Goal: Information Seeking & Learning: Learn about a topic

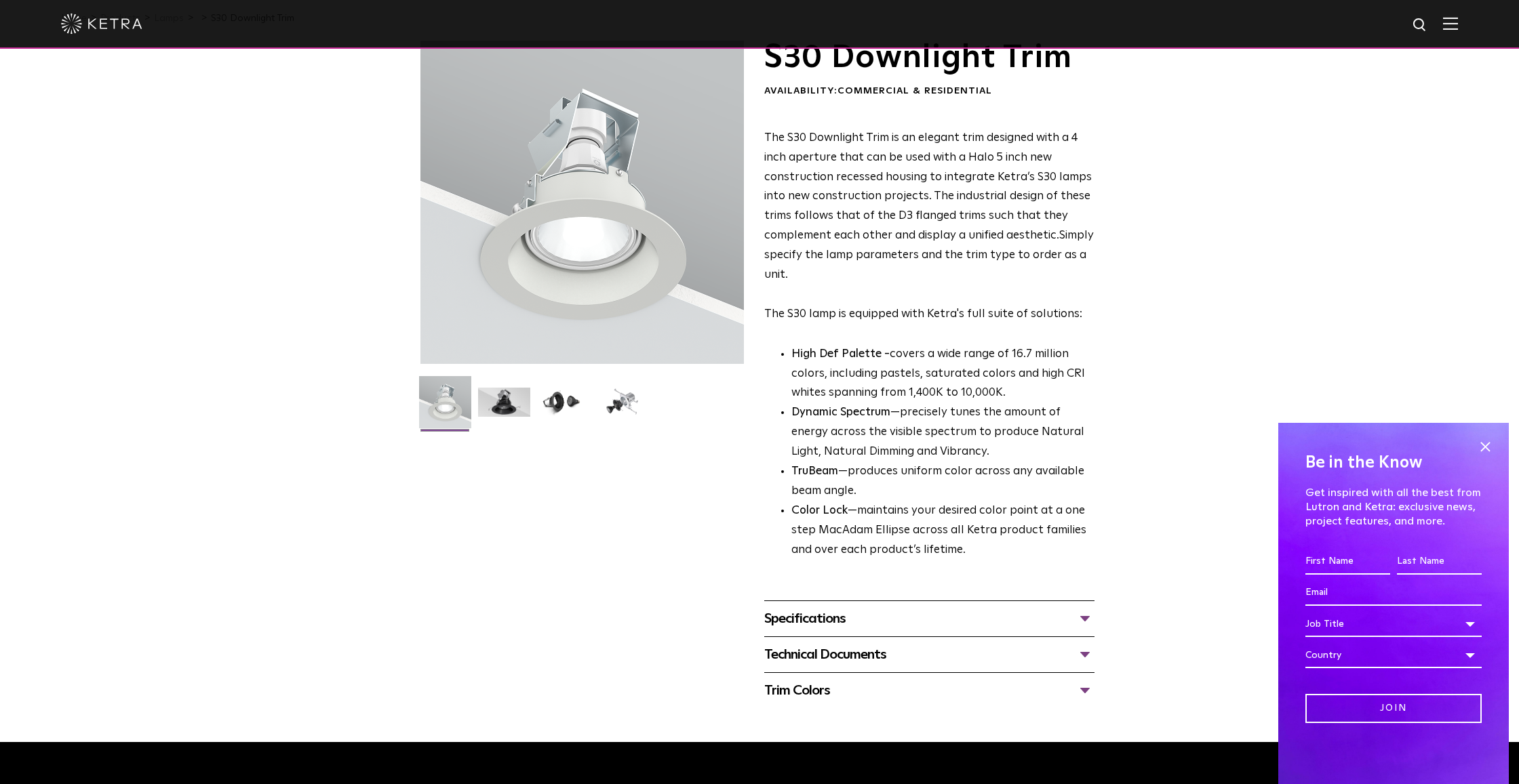
scroll to position [60, 0]
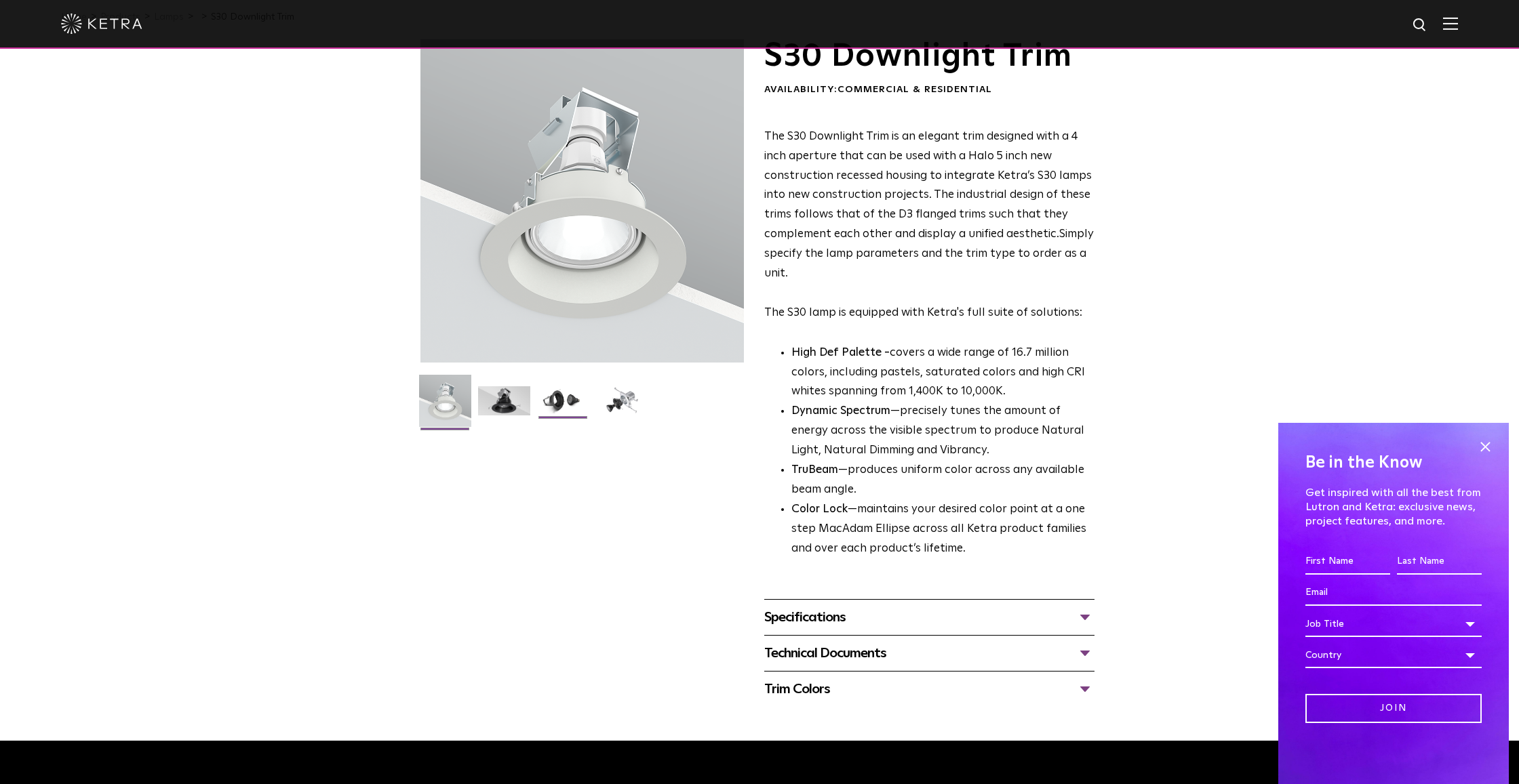
click at [552, 408] on img at bounding box center [564, 406] width 52 height 39
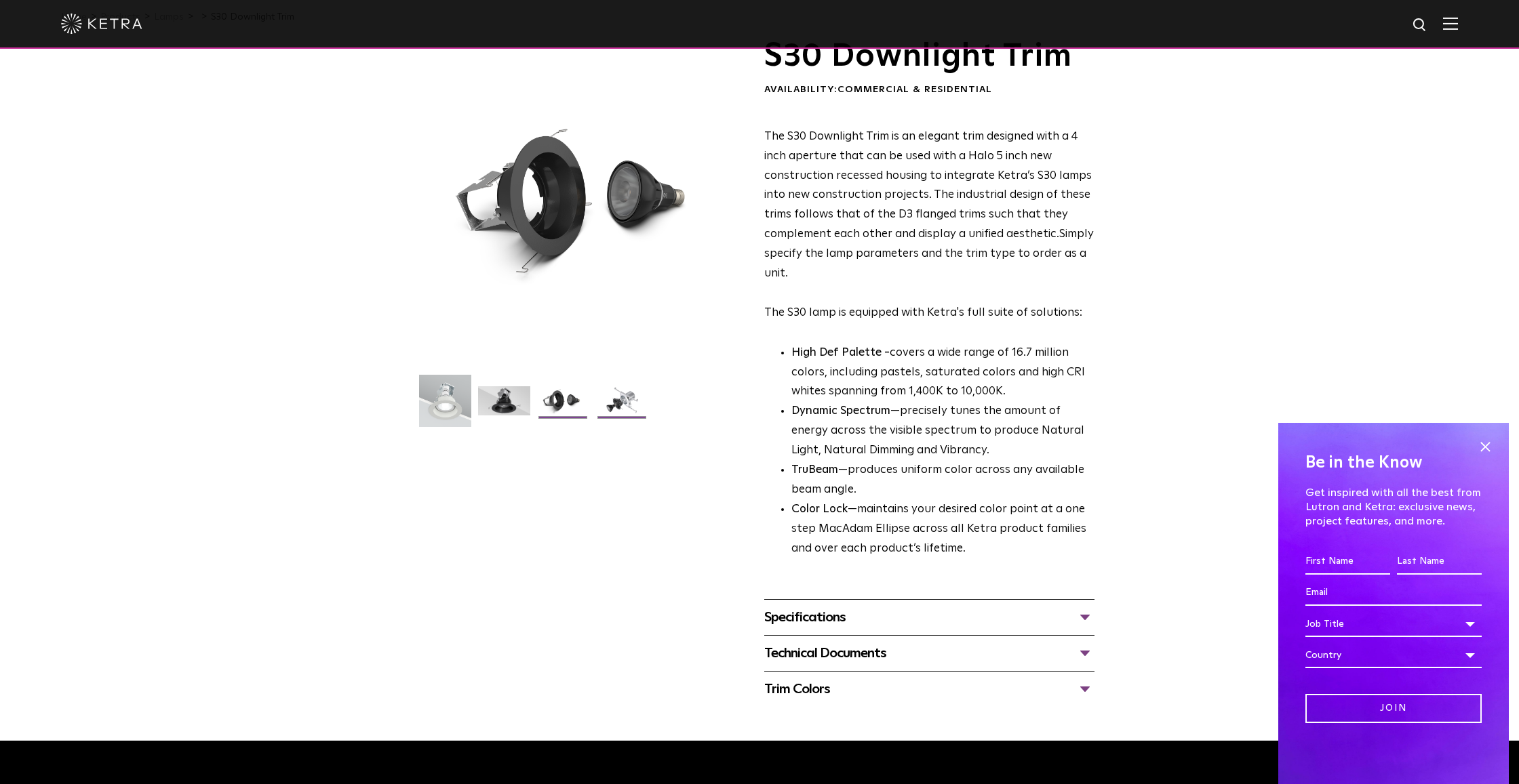
click at [629, 408] on img at bounding box center [623, 406] width 52 height 39
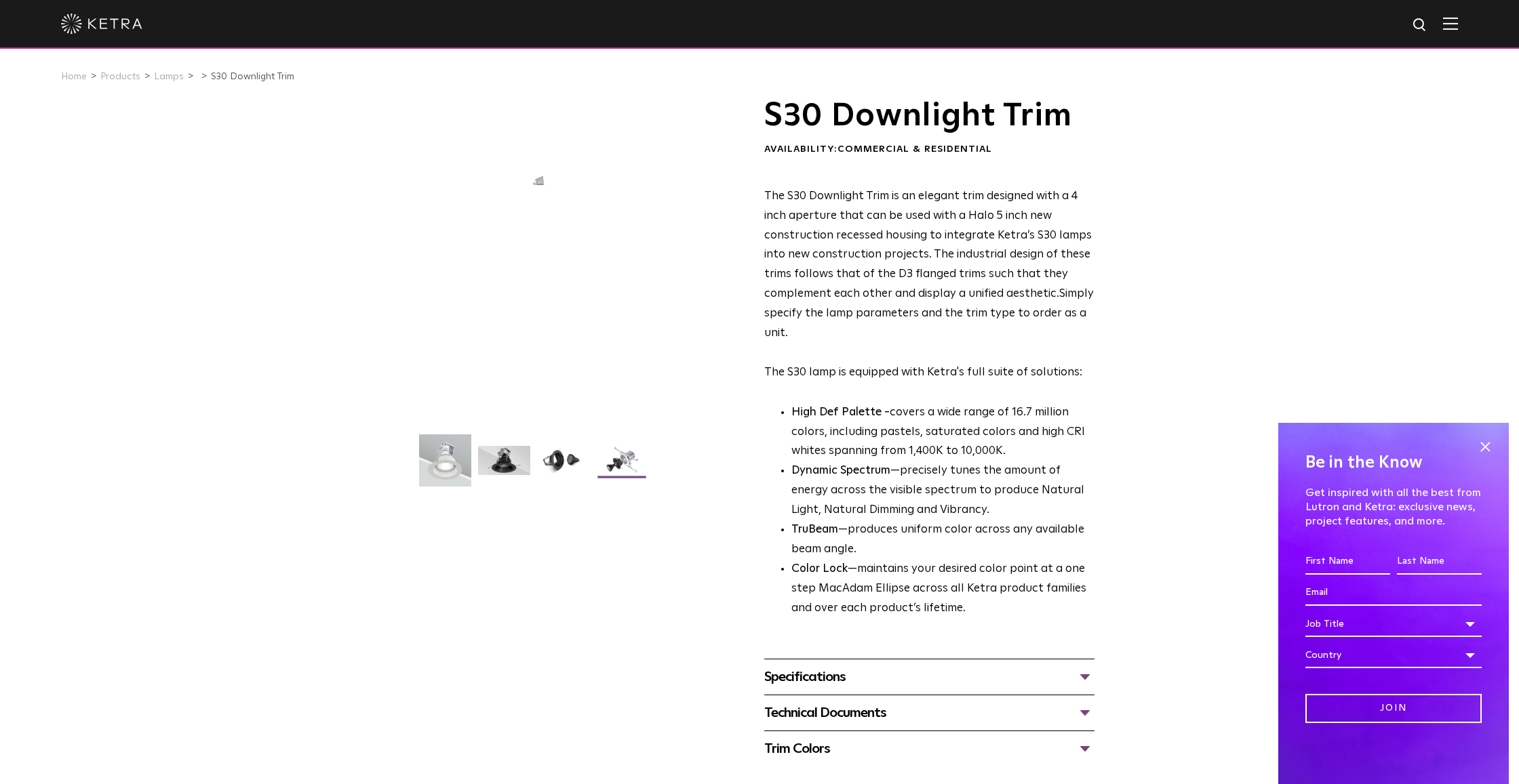
scroll to position [0, 0]
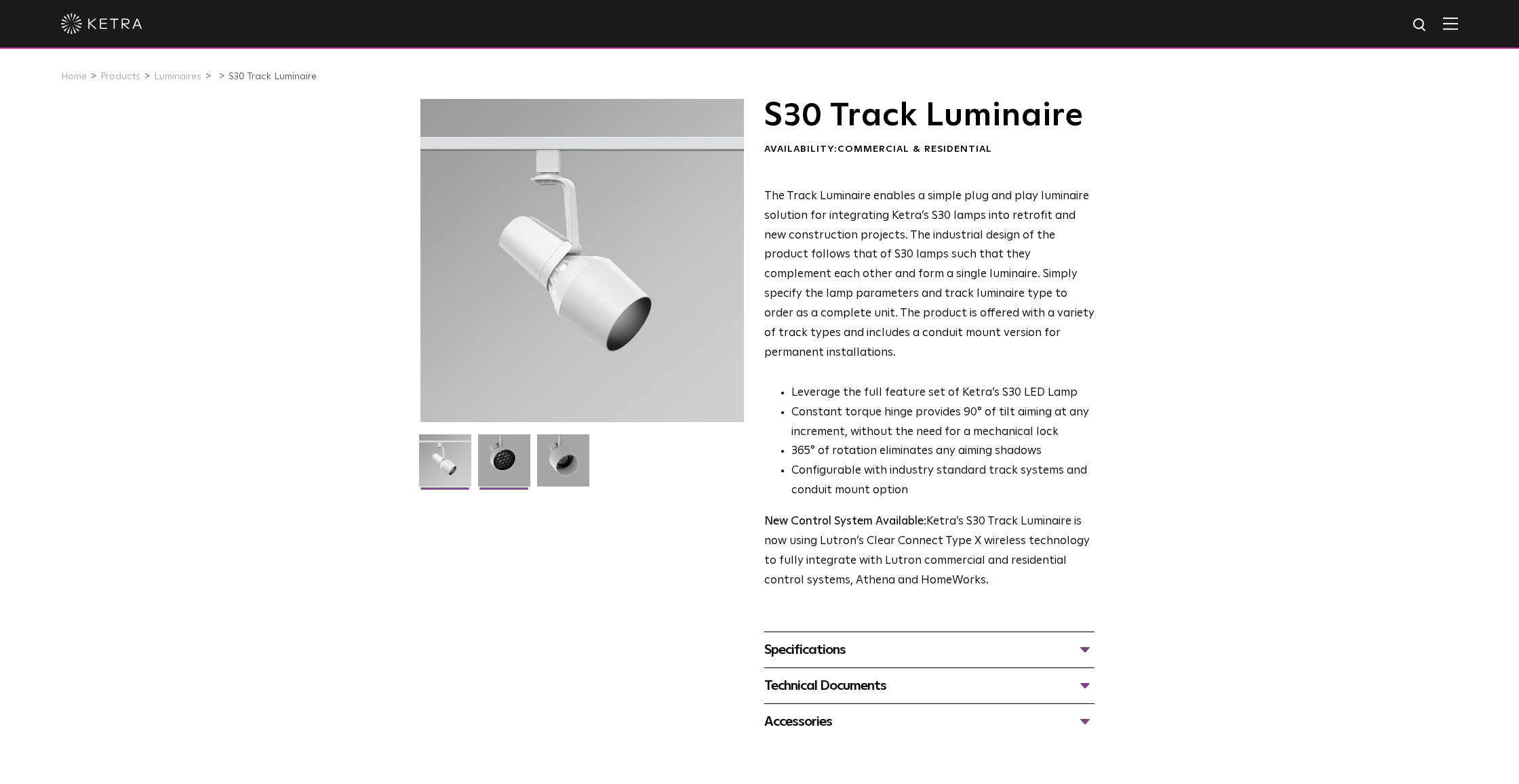
click at [501, 463] on img at bounding box center [504, 466] width 52 height 63
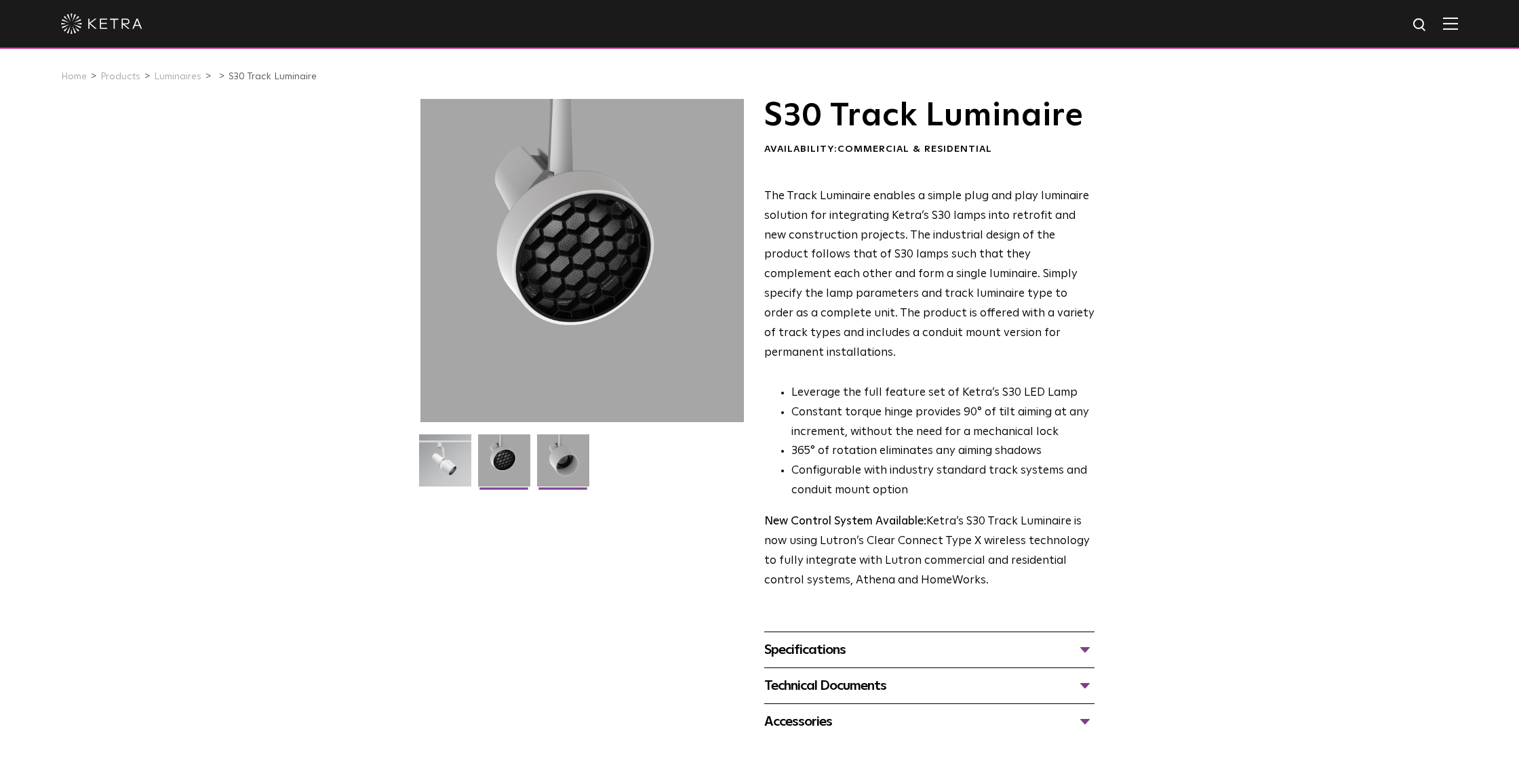
click at [553, 463] on img at bounding box center [564, 466] width 52 height 63
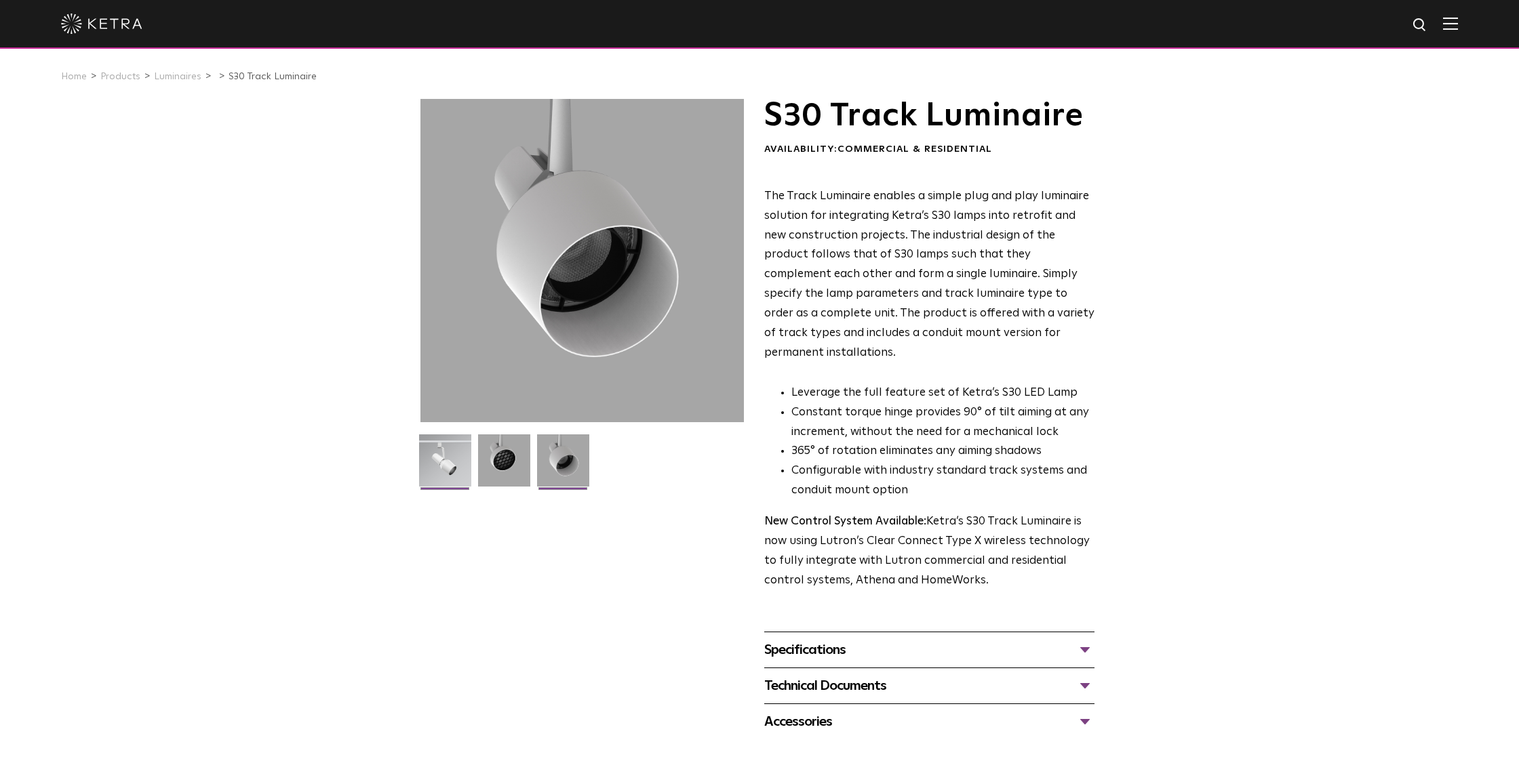
click at [436, 461] on img at bounding box center [445, 466] width 52 height 63
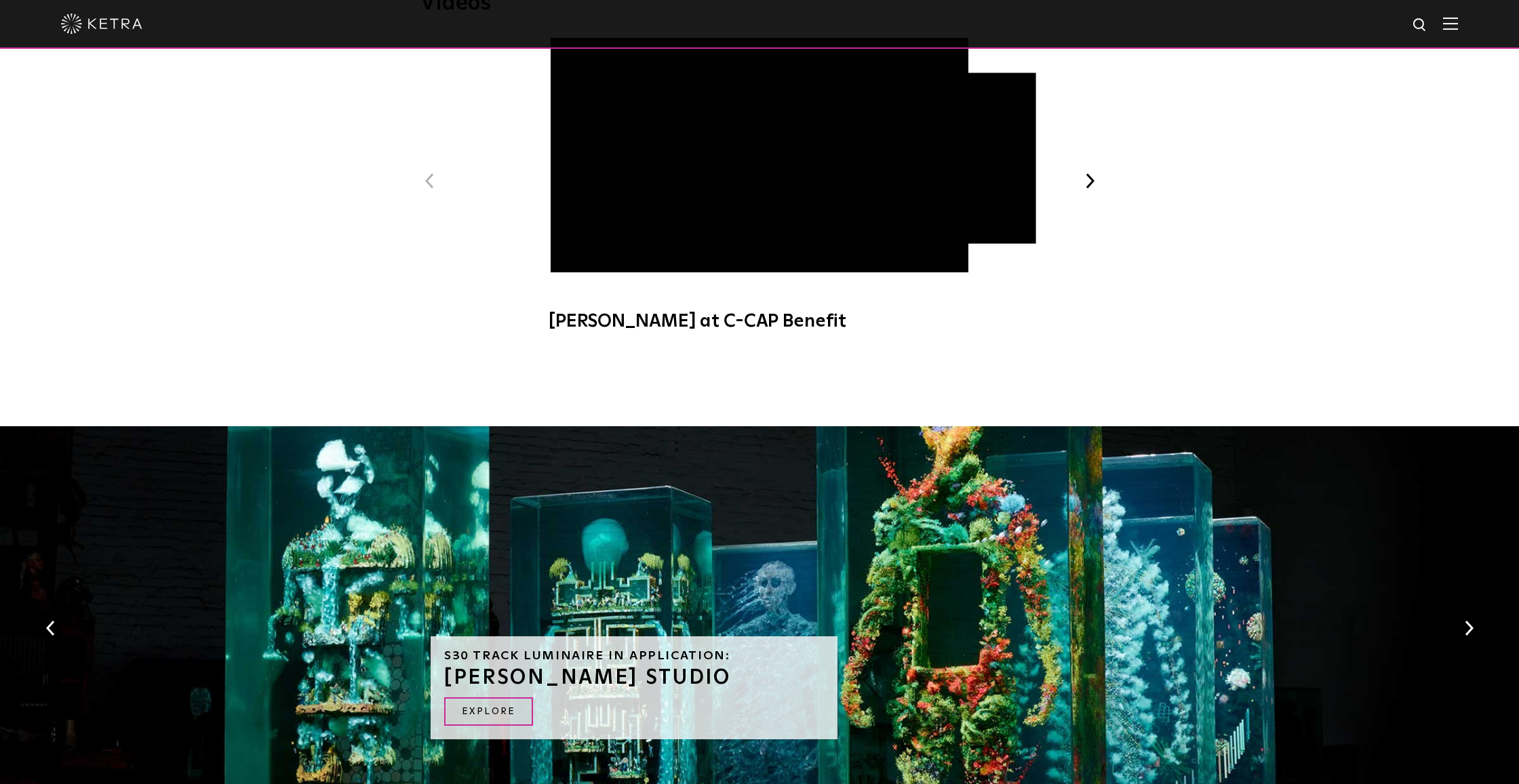
scroll to position [948, 0]
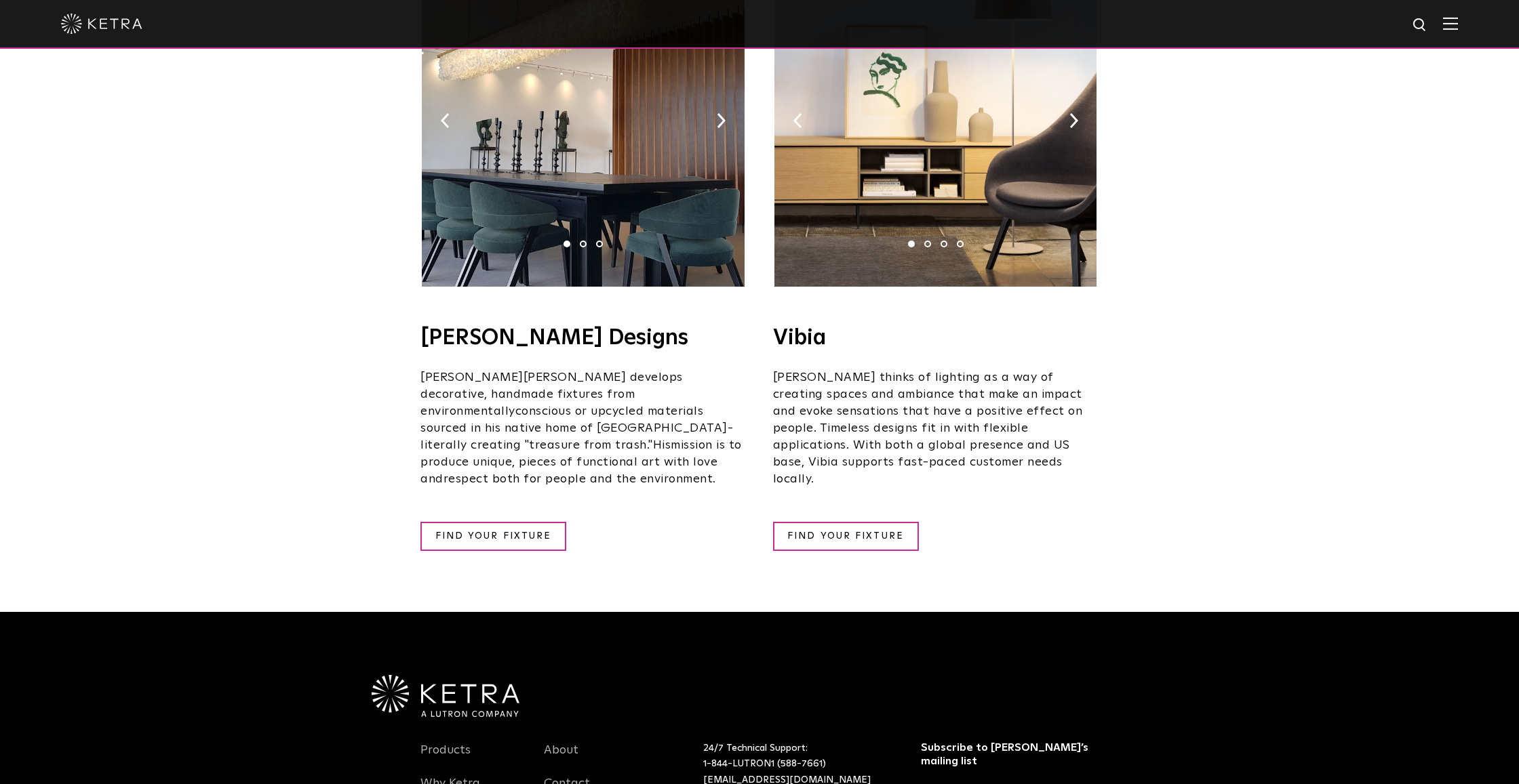
scroll to position [2315, 0]
click at [869, 521] on link "FIND YOUR FIXTURE" at bounding box center [846, 535] width 146 height 29
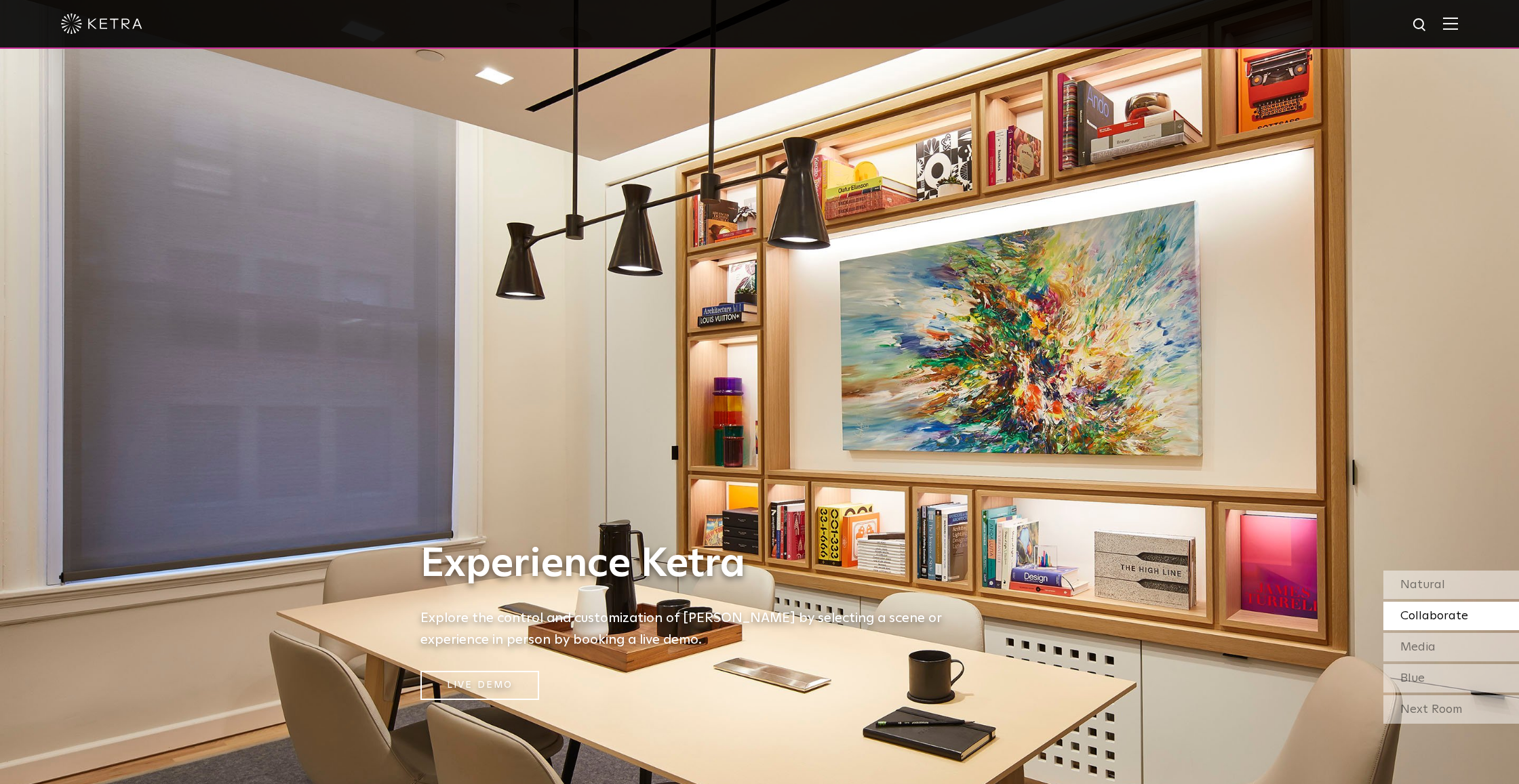
drag, startPoint x: 162, startPoint y: 32, endPoint x: 99, endPoint y: 30, distance: 63.0
click at [96, 31] on div at bounding box center [759, 24] width 1397 height 47
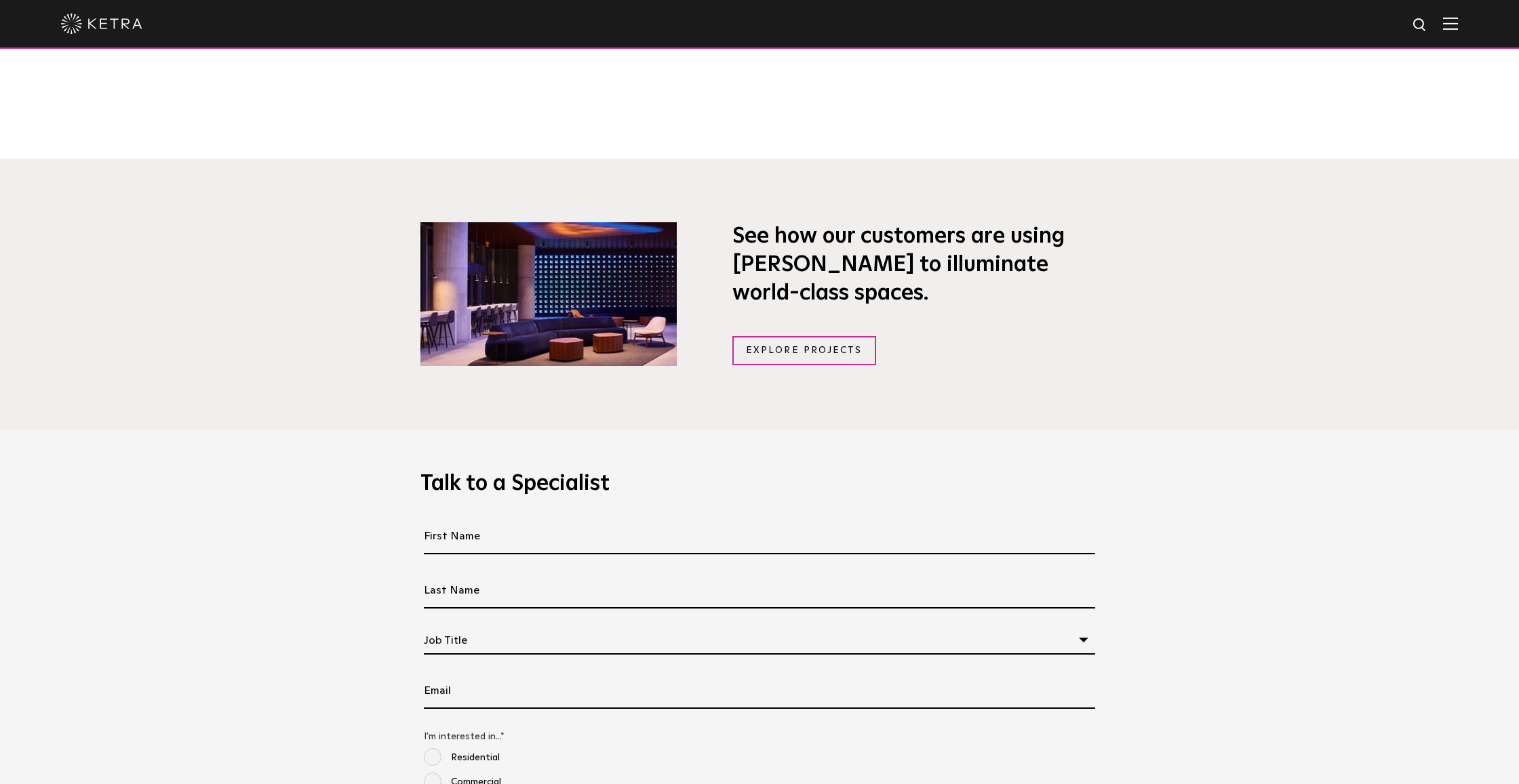
scroll to position [1031, 0]
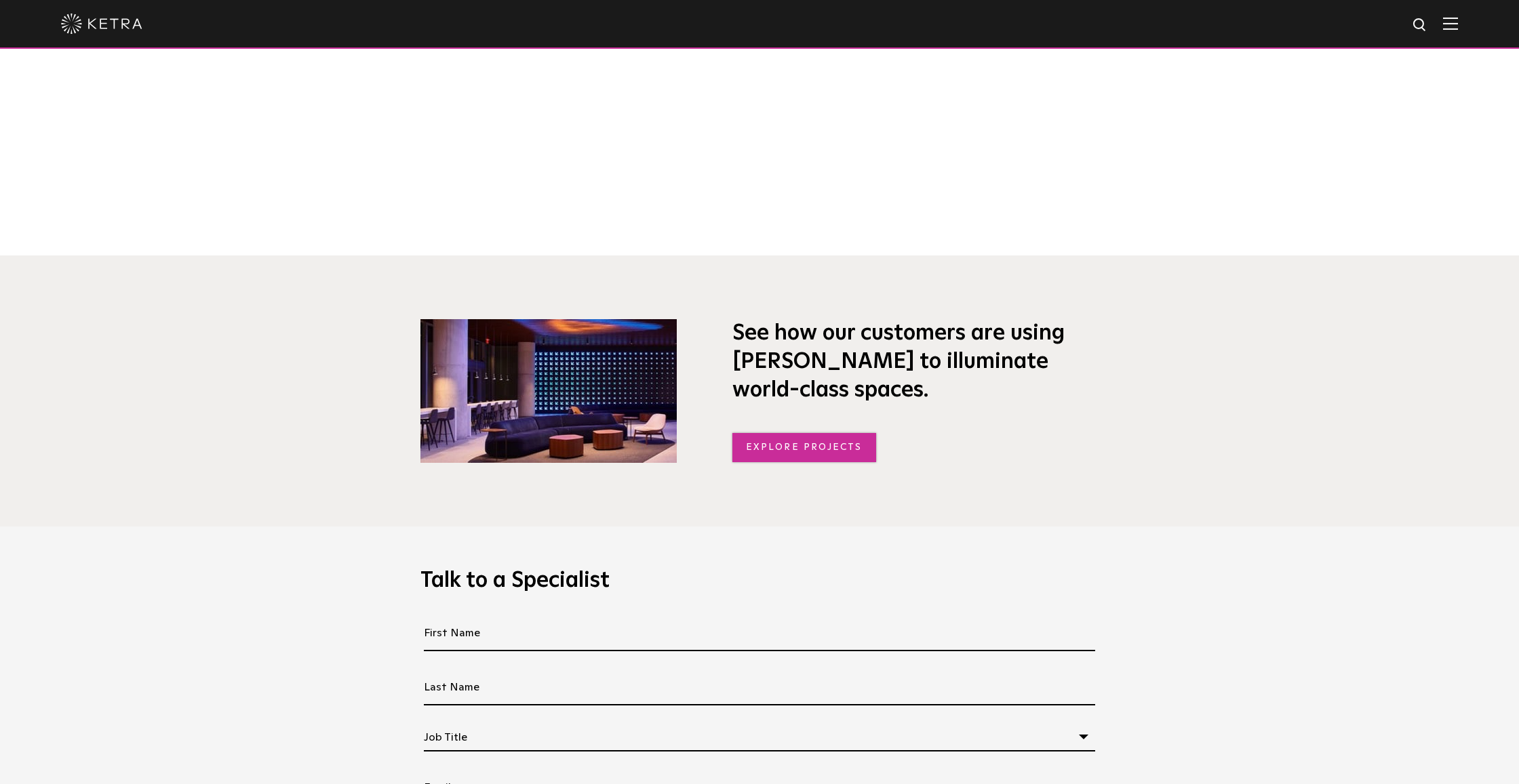
click at [833, 449] on link "Explore Projects" at bounding box center [805, 447] width 144 height 29
